Goal: Find specific page/section

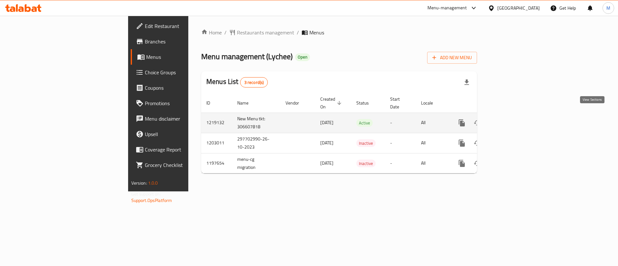
click at [512, 119] on icon "enhanced table" at bounding box center [509, 123] width 8 height 8
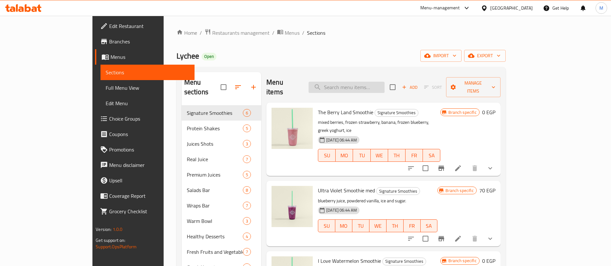
click at [385, 84] on input "search" at bounding box center [347, 87] width 76 height 11
type input "peach"
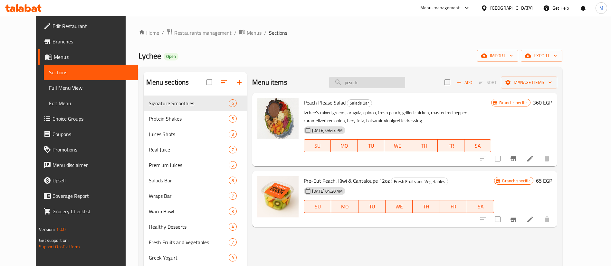
click at [381, 79] on input "peach" at bounding box center [367, 82] width 76 height 11
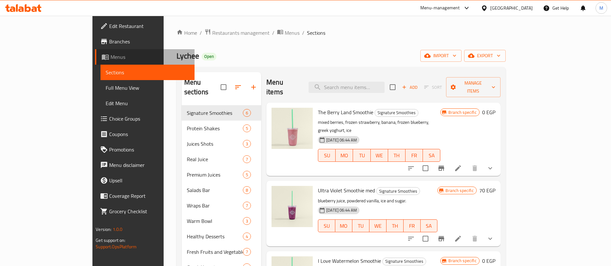
click at [110, 55] on span "Menus" at bounding box center [149, 57] width 79 height 8
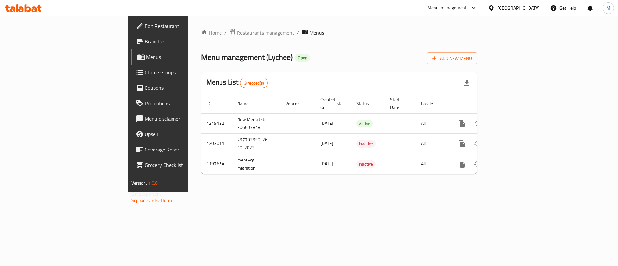
click at [237, 32] on span "Restaurants management" at bounding box center [265, 33] width 57 height 8
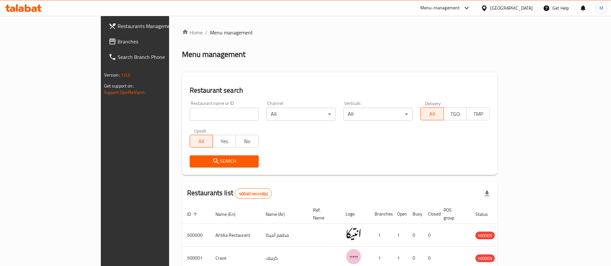
click at [190, 111] on input "search" at bounding box center [224, 114] width 69 height 13
type input "subway"
click button "Search" at bounding box center [224, 162] width 69 height 12
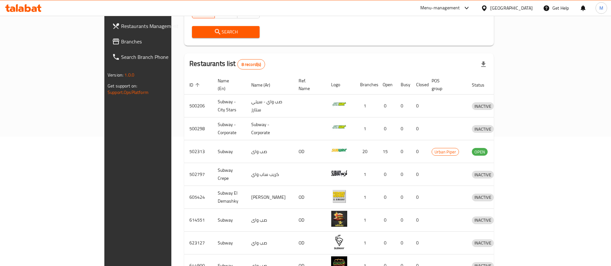
scroll to position [168, 0]
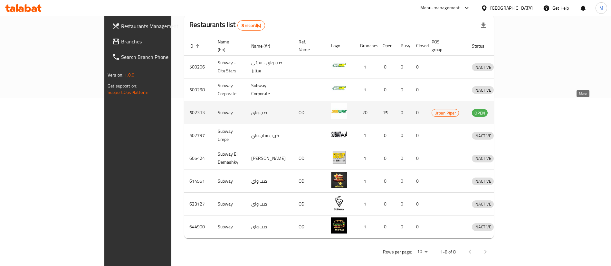
click at [519, 109] on link "enhanced table" at bounding box center [513, 113] width 12 height 8
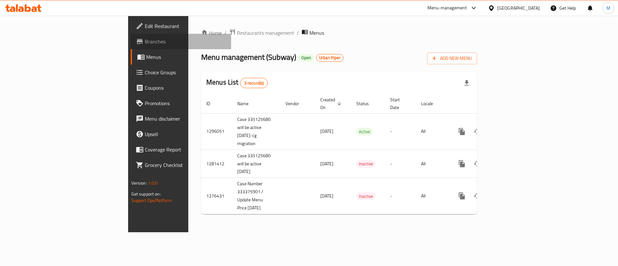
click at [145, 43] on span "Branches" at bounding box center [185, 42] width 81 height 8
